Goal: Task Accomplishment & Management: Use online tool/utility

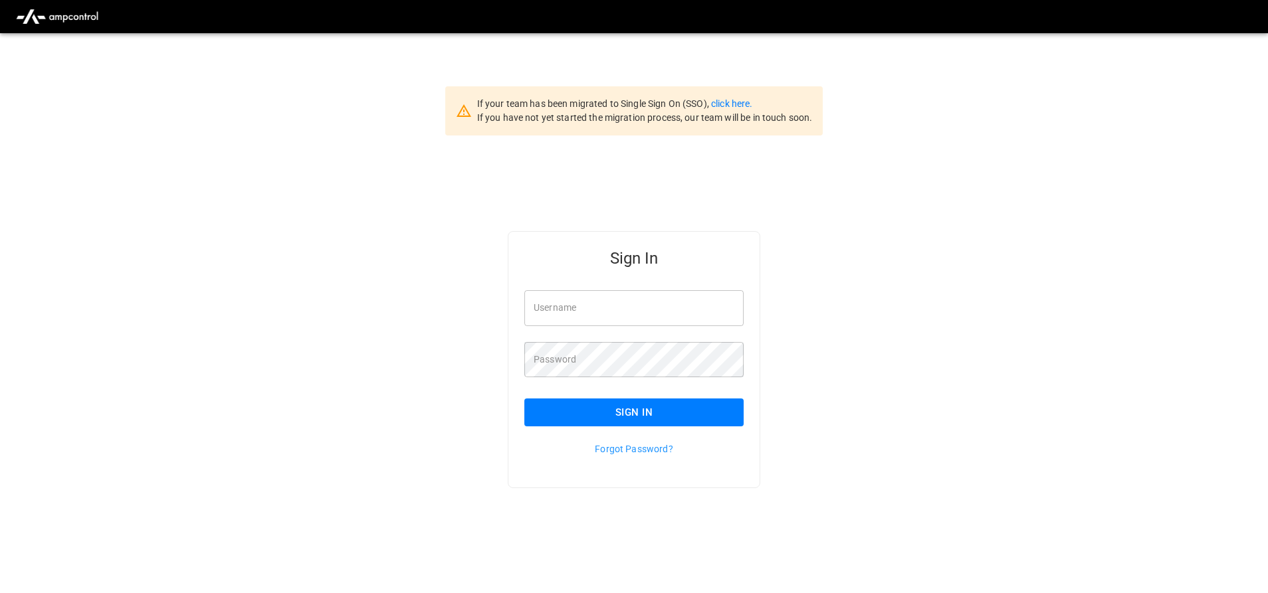
type input "**********"
click at [578, 413] on button "Sign In" at bounding box center [633, 413] width 219 height 28
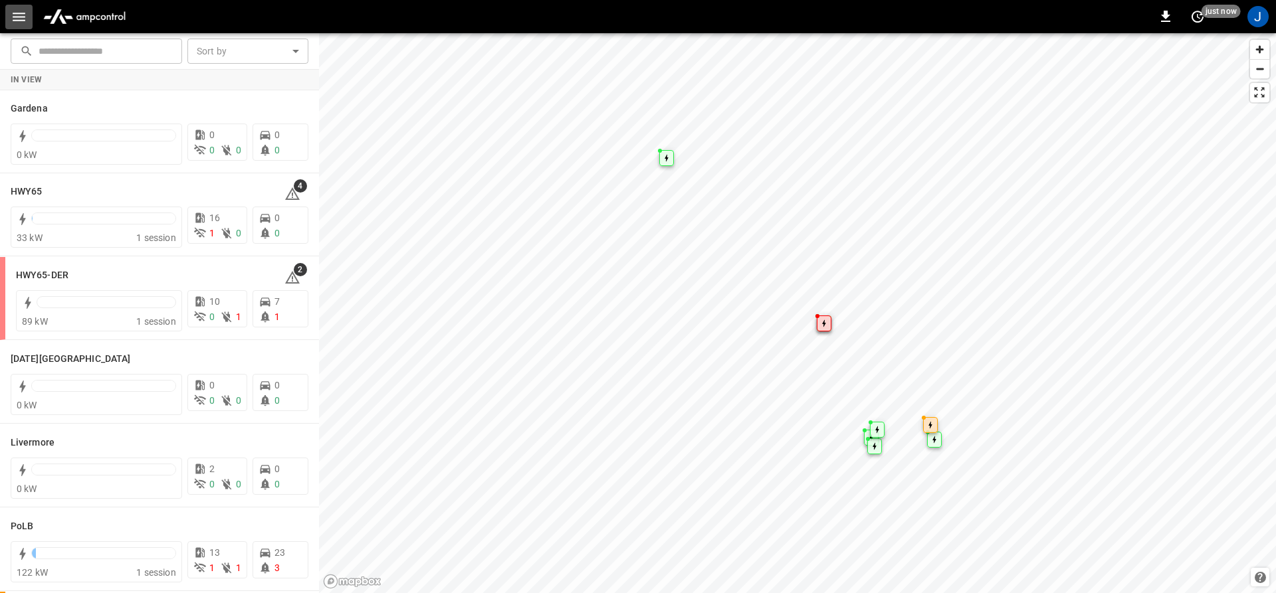
click at [25, 17] on icon "button" at bounding box center [19, 17] width 13 height 9
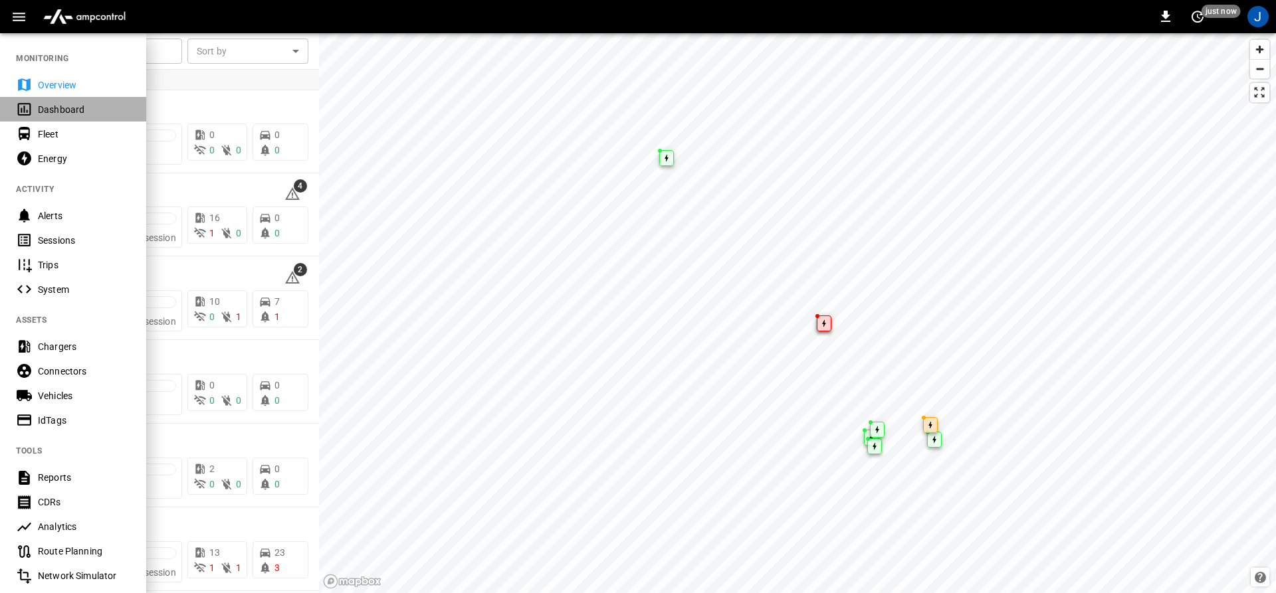
click at [29, 106] on icon at bounding box center [24, 109] width 17 height 17
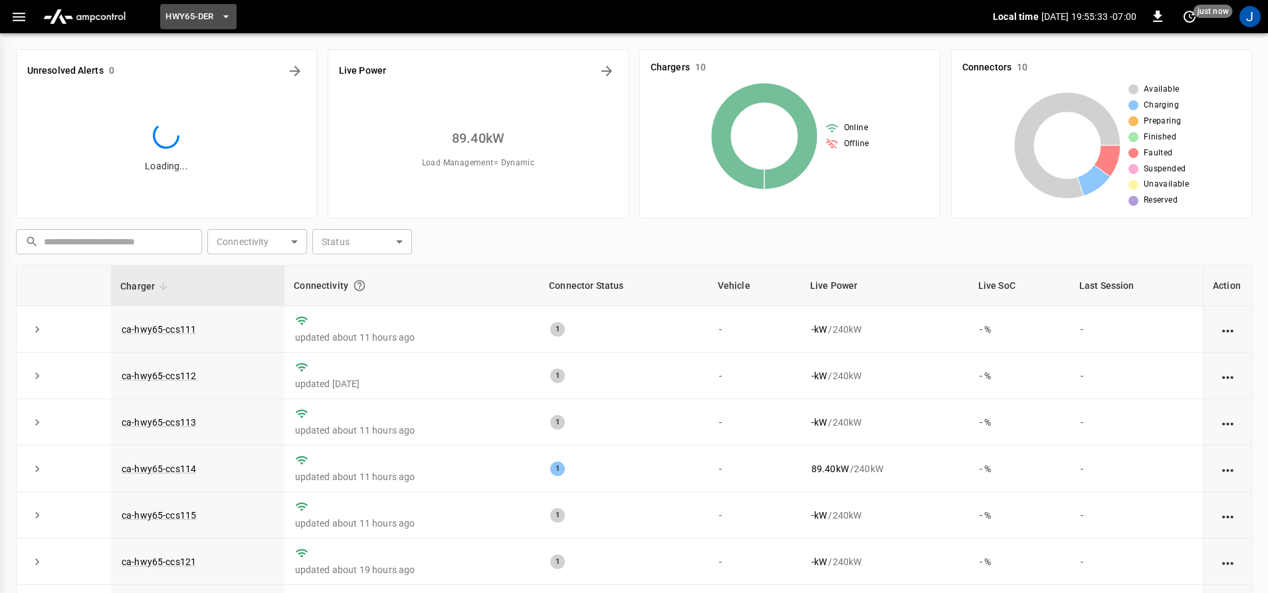
click at [203, 7] on button "HWY65-DER" at bounding box center [198, 17] width 76 height 26
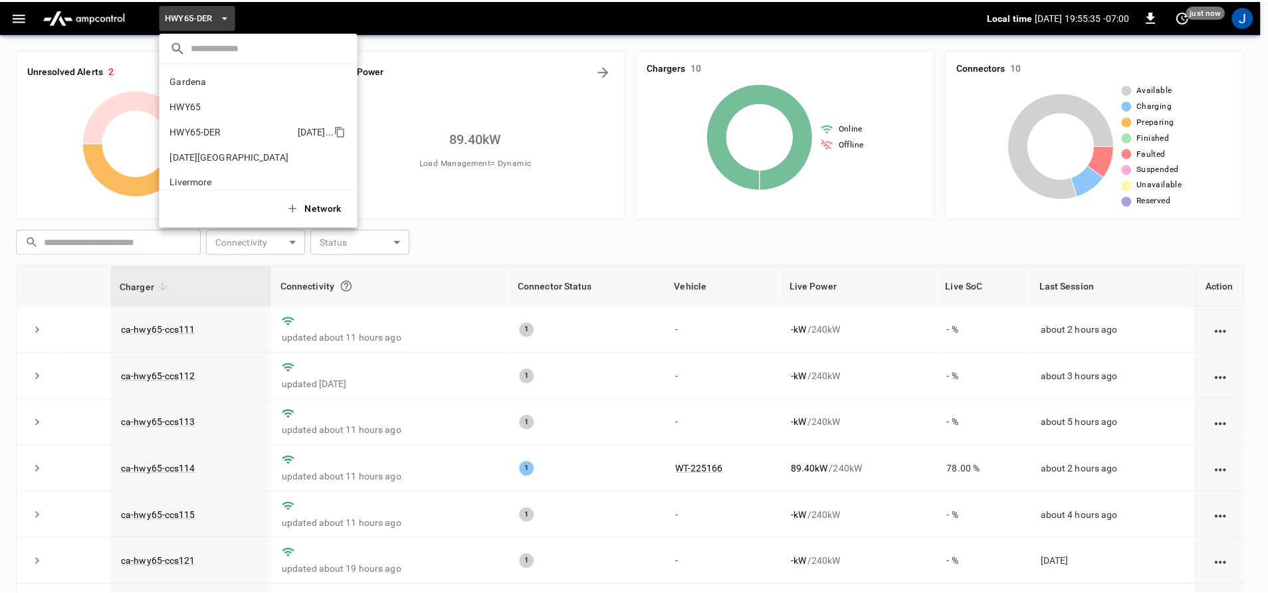
scroll to position [47, 0]
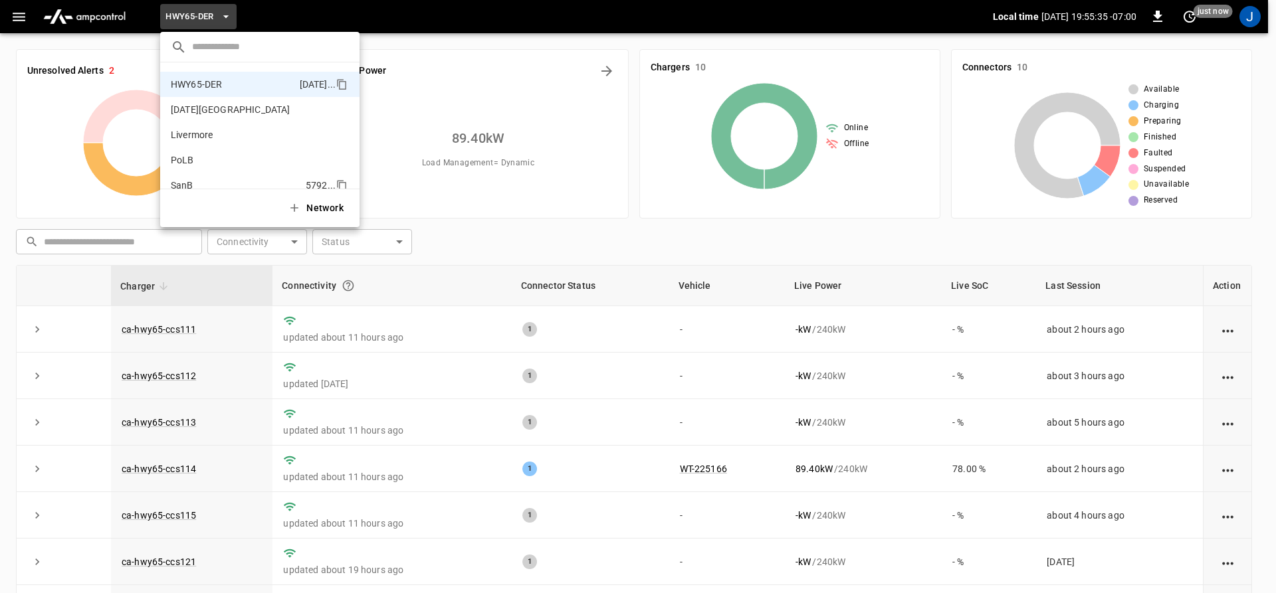
click at [178, 180] on p "SanB" at bounding box center [236, 185] width 130 height 13
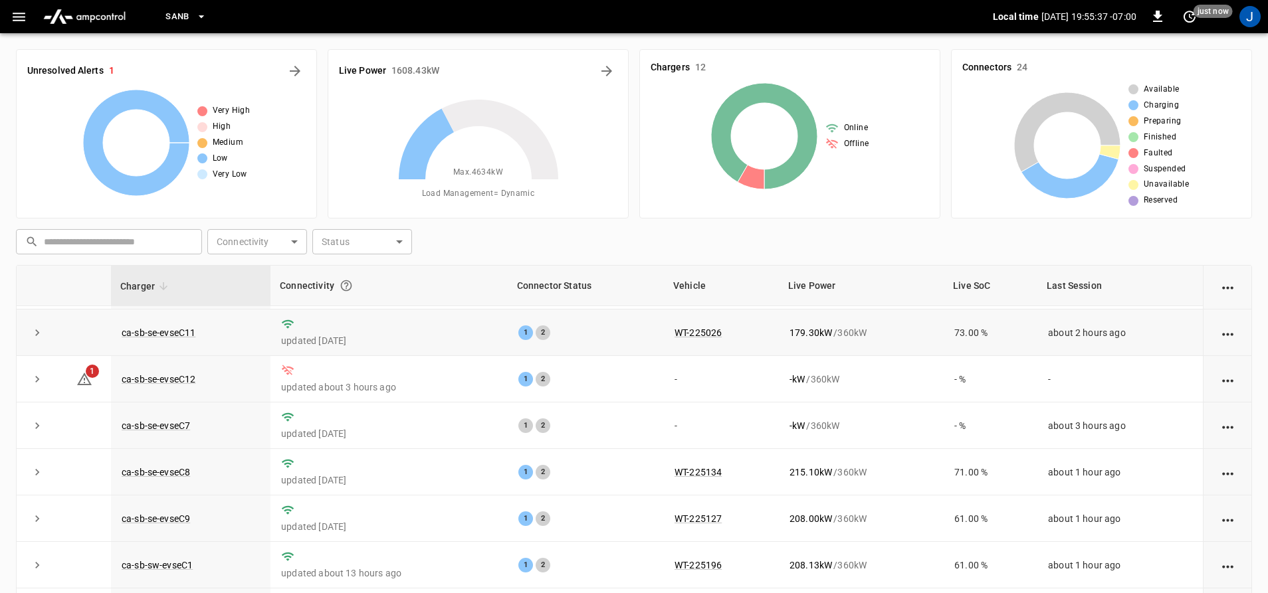
scroll to position [66, 0]
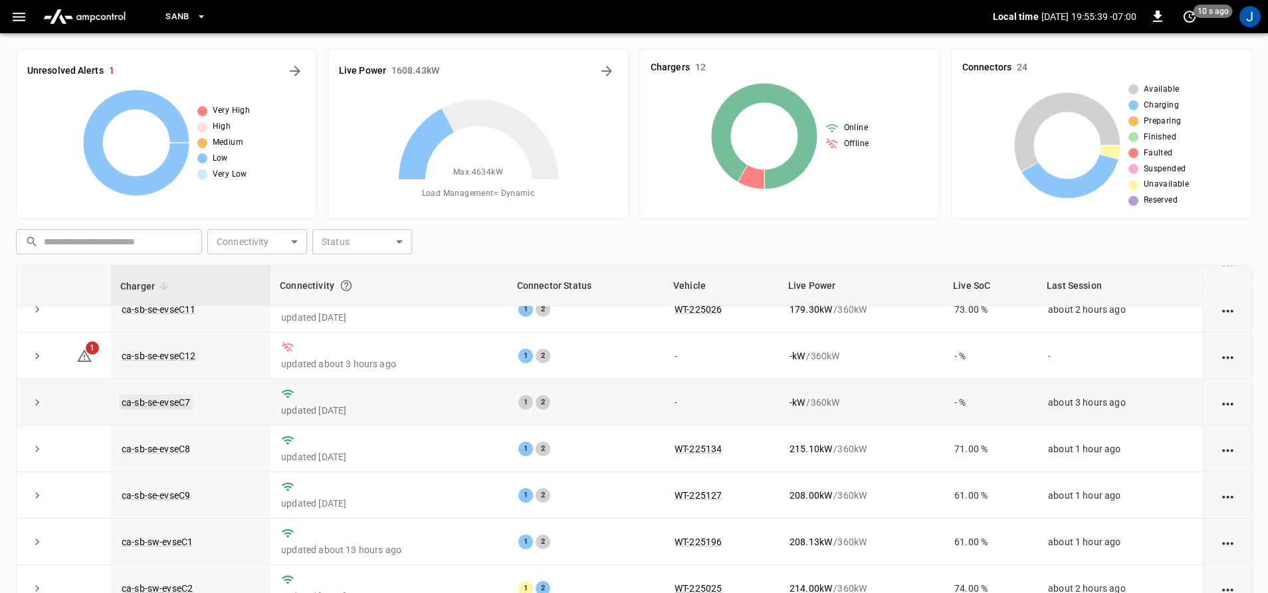
click at [138, 403] on link "ca-sb-se-evseC7" at bounding box center [156, 403] width 74 height 16
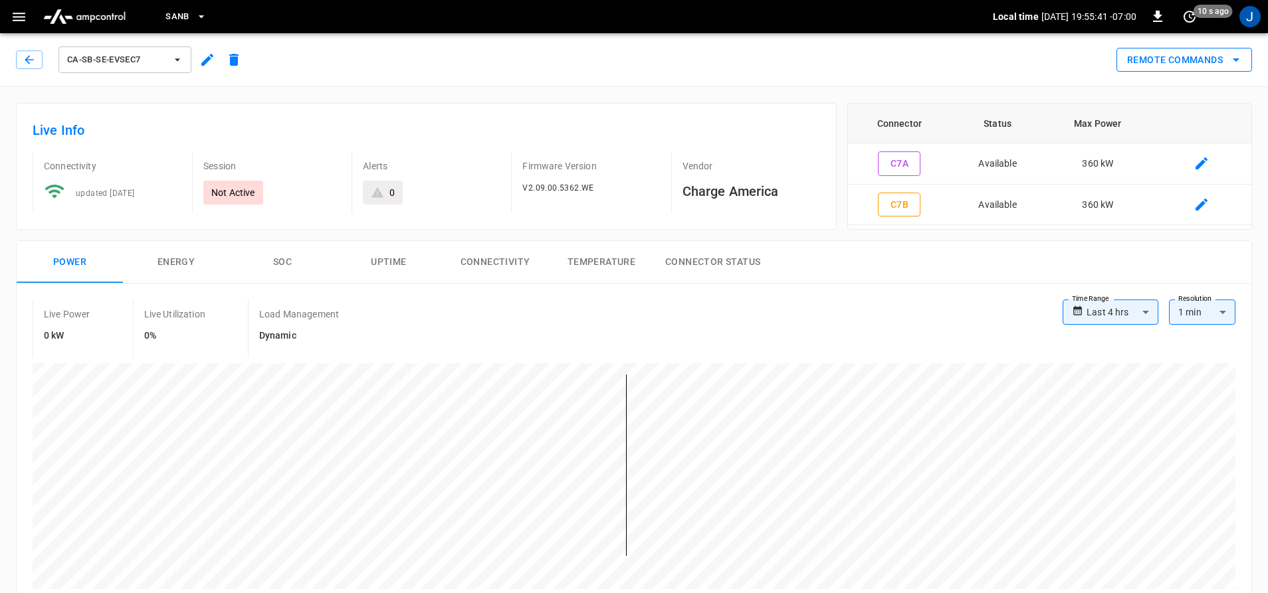
click at [1188, 60] on button "Remote Commands" at bounding box center [1184, 60] width 136 height 25
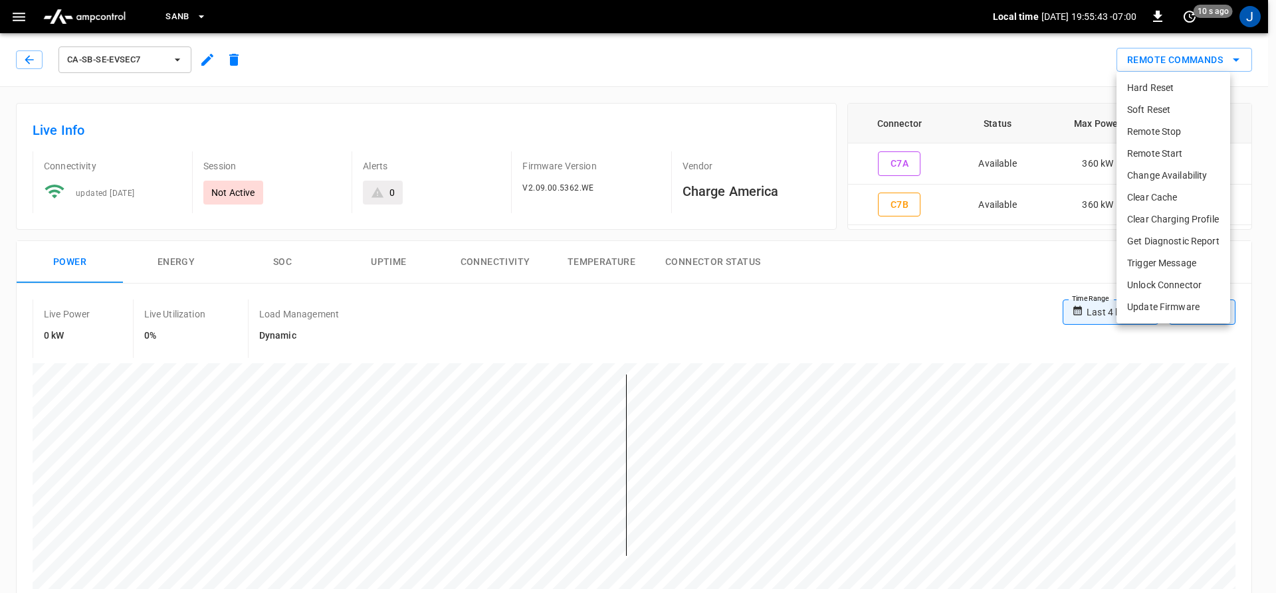
click at [1169, 87] on li "Hard Reset" at bounding box center [1173, 88] width 114 height 22
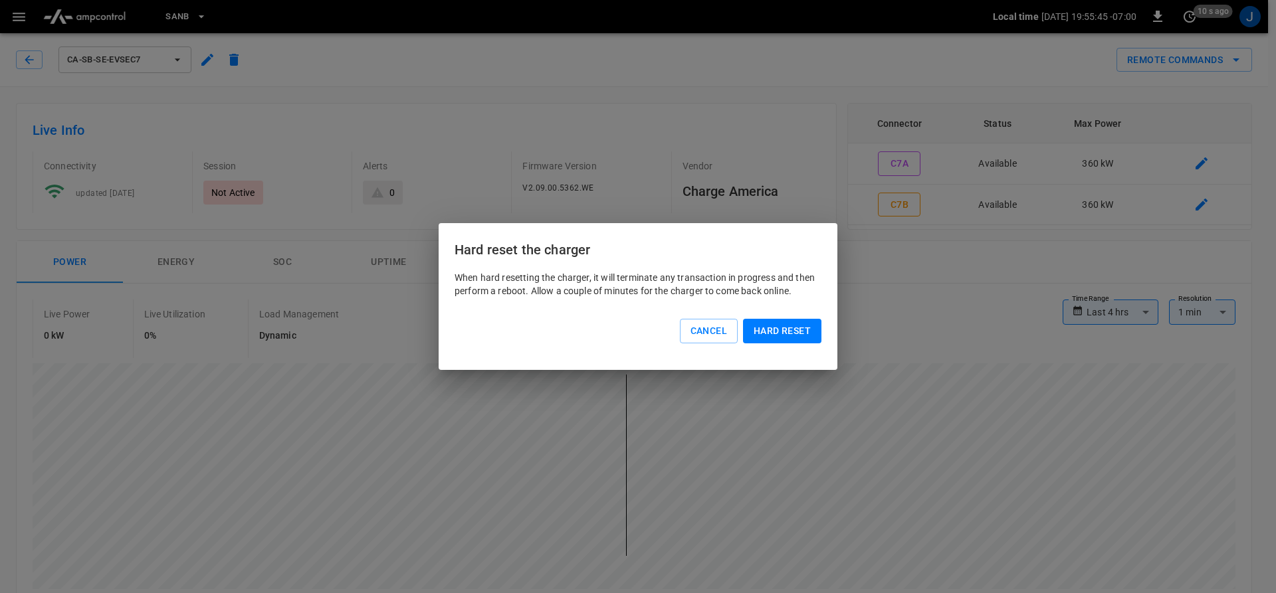
click at [760, 326] on button "Hard reset" at bounding box center [782, 331] width 78 height 25
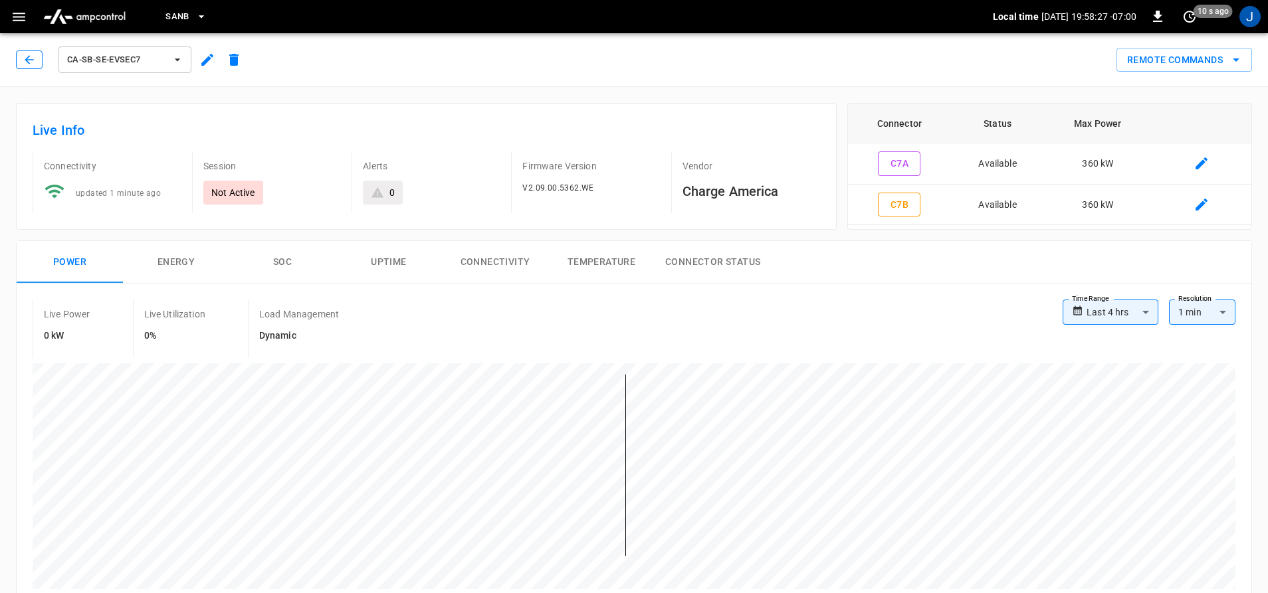
click at [19, 53] on button "button" at bounding box center [29, 60] width 27 height 19
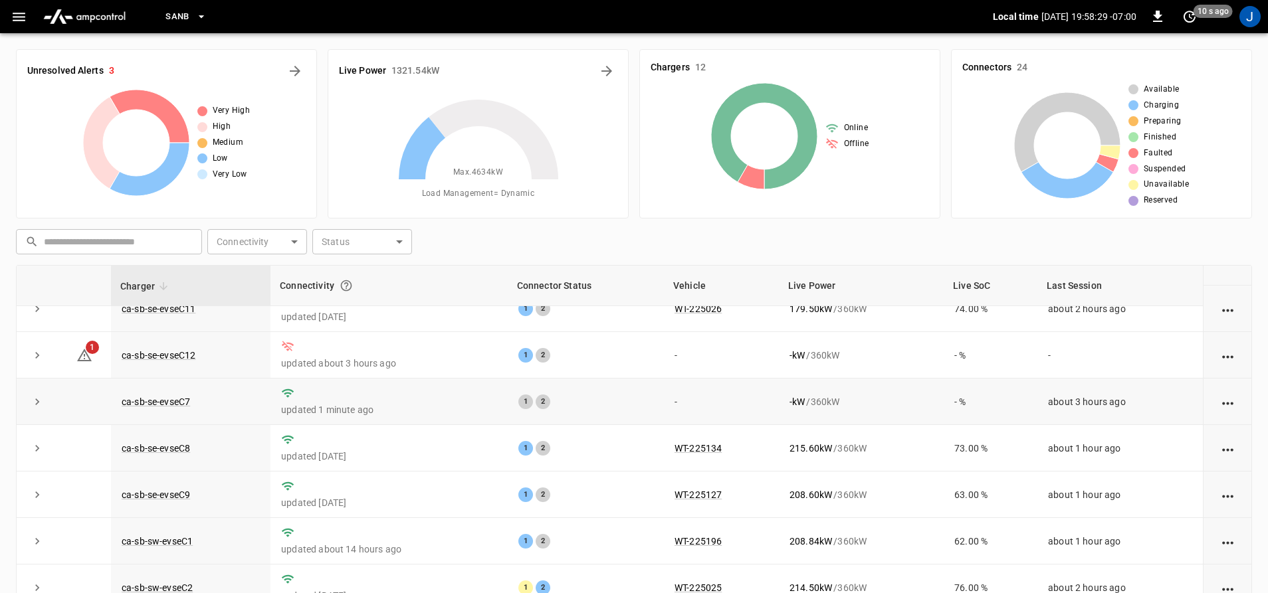
scroll to position [193, 0]
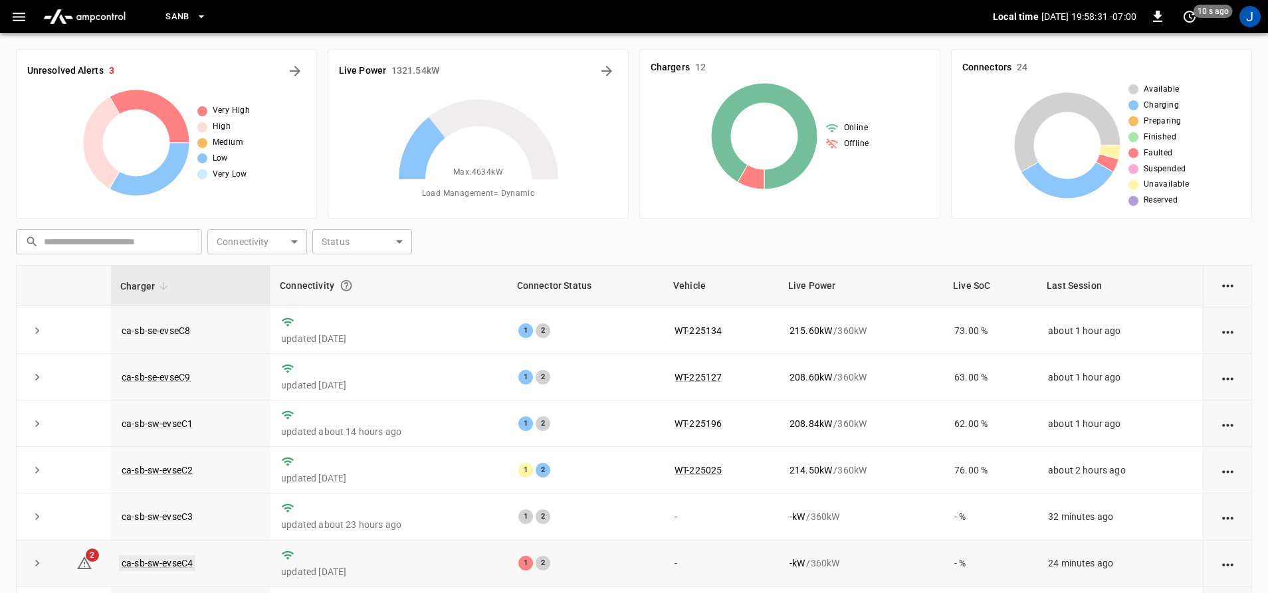
click at [176, 564] on link "ca-sb-sw-evseC4" at bounding box center [157, 564] width 76 height 16
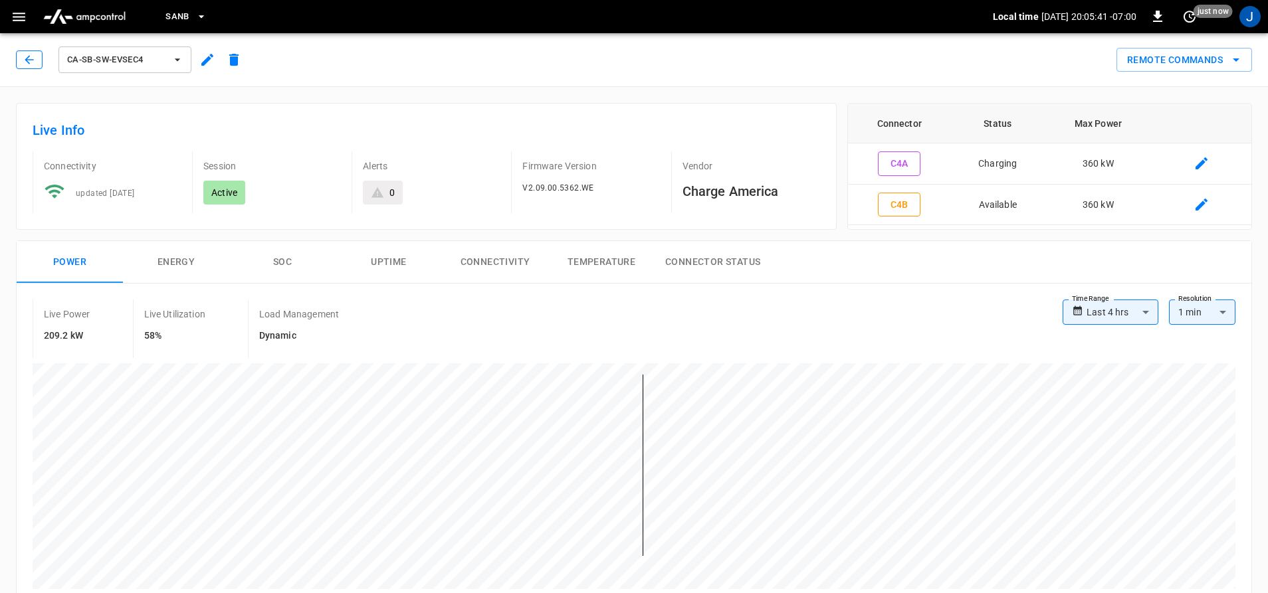
click at [19, 60] on button "button" at bounding box center [29, 60] width 27 height 19
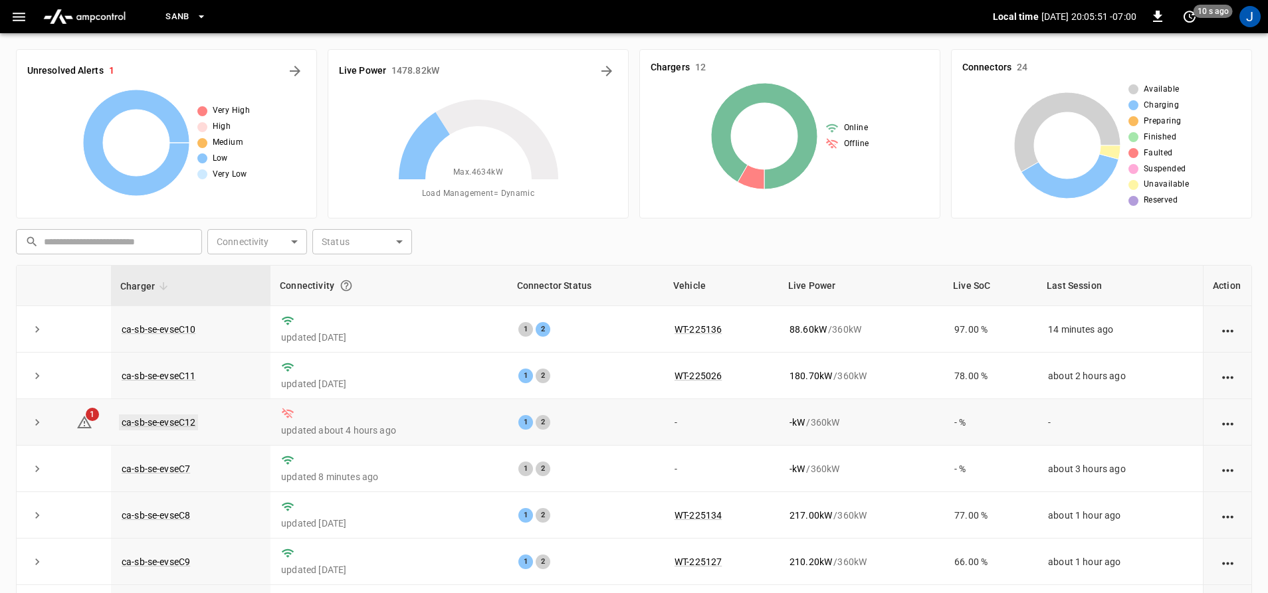
click at [171, 427] on link "ca-sb-se-evseC12" at bounding box center [158, 423] width 79 height 16
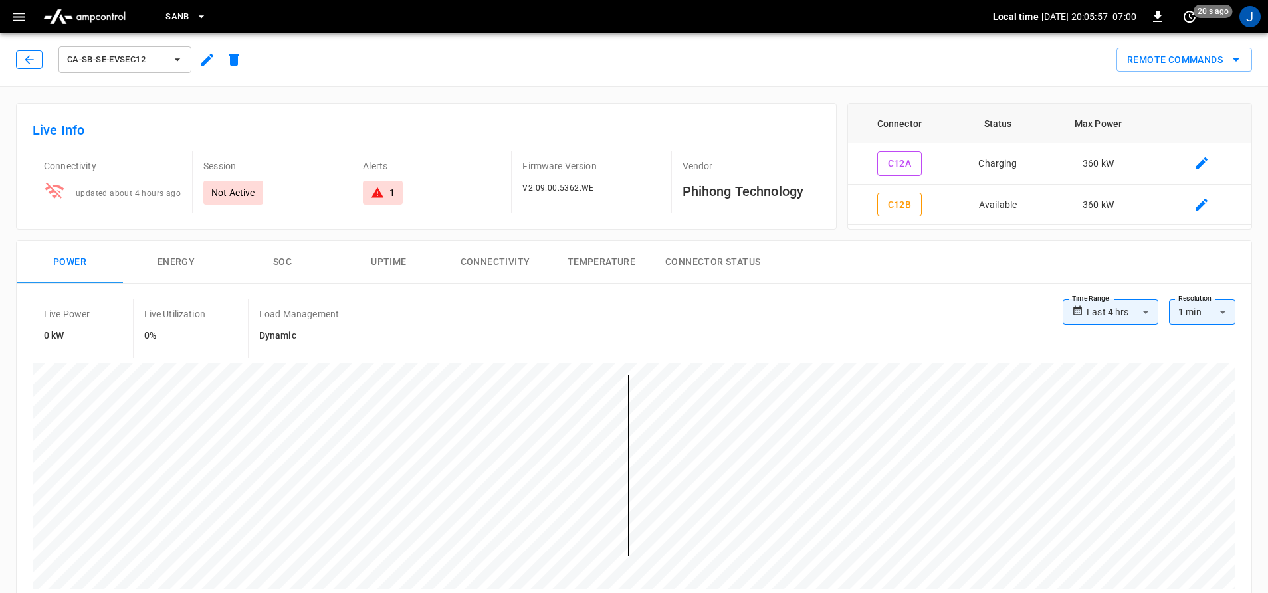
click at [26, 62] on icon "button" at bounding box center [29, 59] width 13 height 13
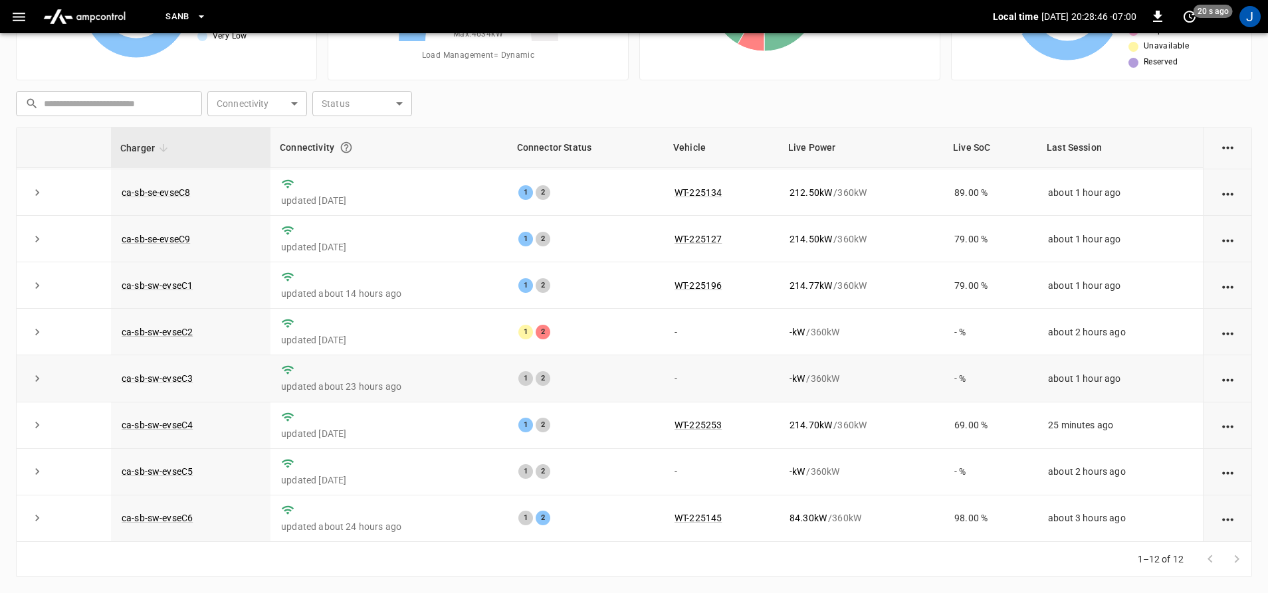
scroll to position [127, 0]
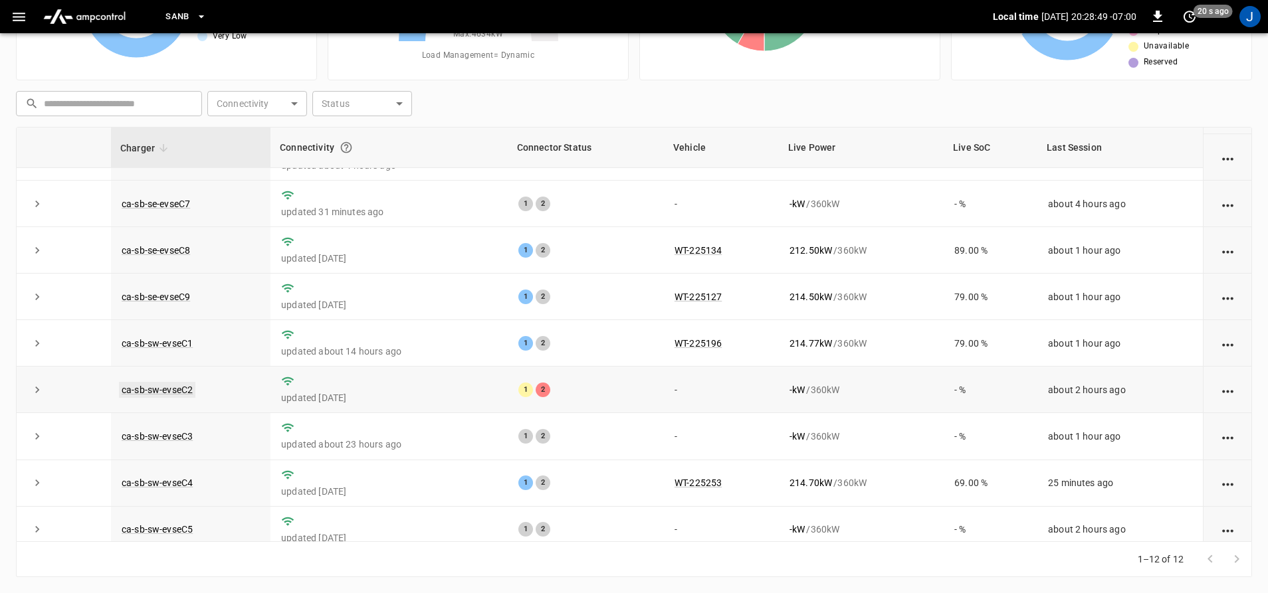
click at [155, 388] on link "ca-sb-sw-evseC2" at bounding box center [157, 390] width 76 height 16
